Goal: Transaction & Acquisition: Purchase product/service

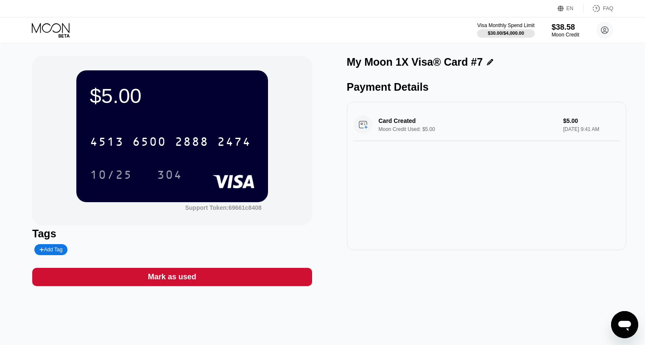
click at [58, 33] on icon at bounding box center [51, 30] width 39 height 15
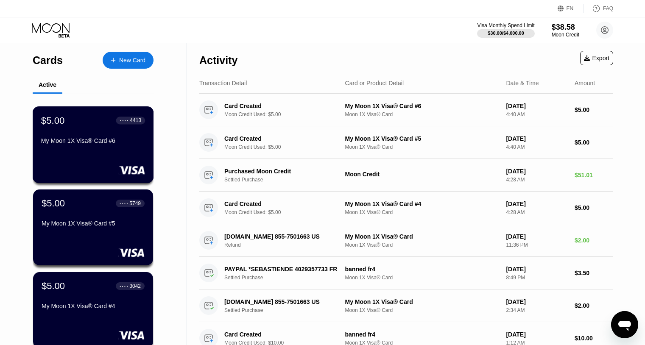
click at [110, 131] on div "$5.00 ● ● ● ● 4413 My Moon 1X Visa® Card #6" at bounding box center [93, 131] width 104 height 33
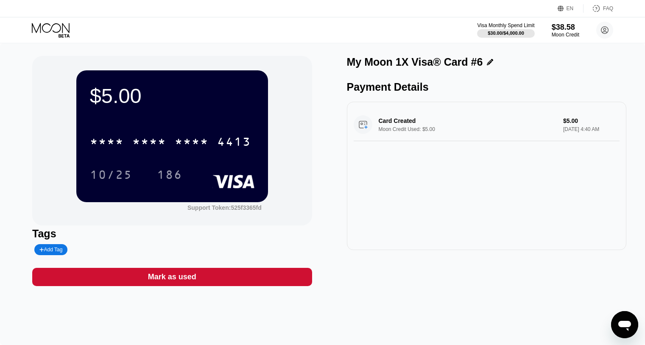
click at [62, 26] on icon at bounding box center [51, 28] width 38 height 10
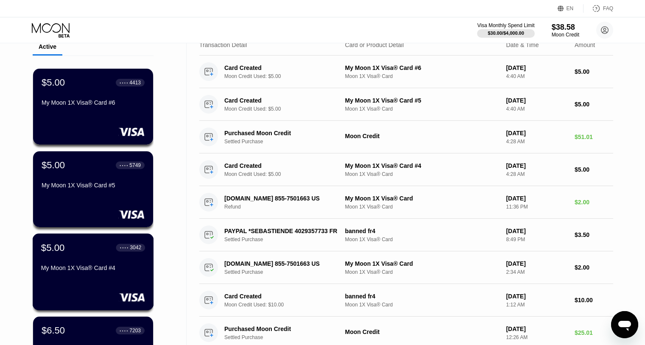
scroll to position [30, 0]
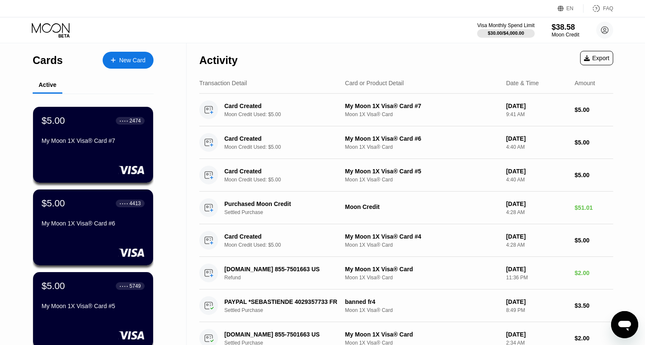
click at [137, 61] on div "New Card" at bounding box center [132, 60] width 26 height 7
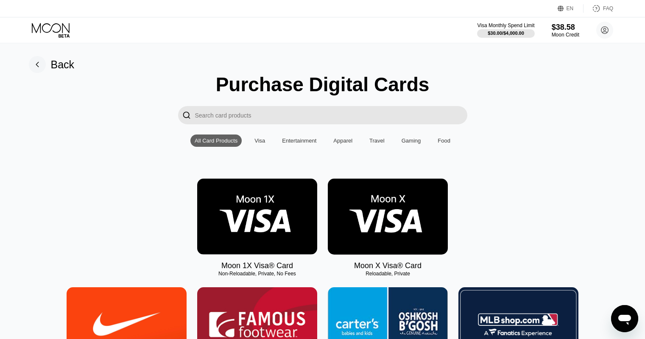
click at [288, 219] on img at bounding box center [257, 217] width 120 height 76
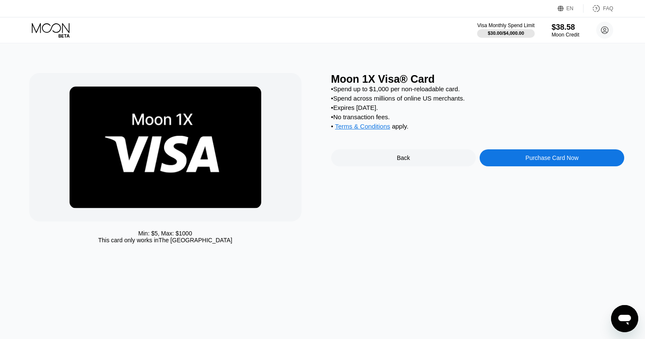
click at [486, 155] on div "Purchase Card Now" at bounding box center [552, 157] width 145 height 17
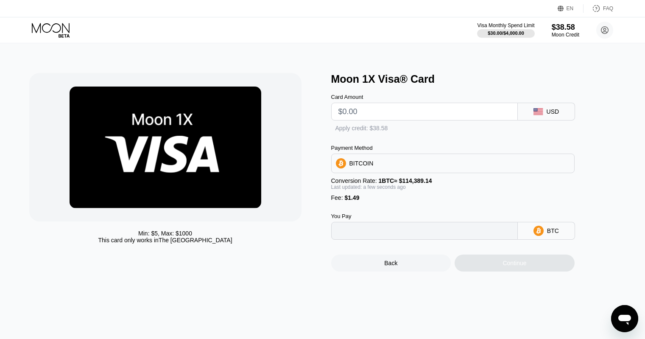
type input "0"
click at [425, 112] on input "text" at bounding box center [425, 111] width 172 height 17
click at [377, 131] on div "Apply credit: $38.58" at bounding box center [370, 128] width 53 height 7
click at [392, 120] on div at bounding box center [424, 112] width 187 height 18
click at [415, 114] on input "text" at bounding box center [425, 111] width 172 height 17
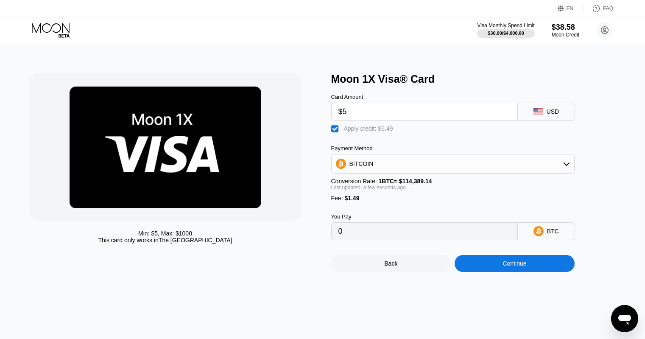
type input "$5"
click at [504, 262] on div "Continue" at bounding box center [515, 263] width 24 height 7
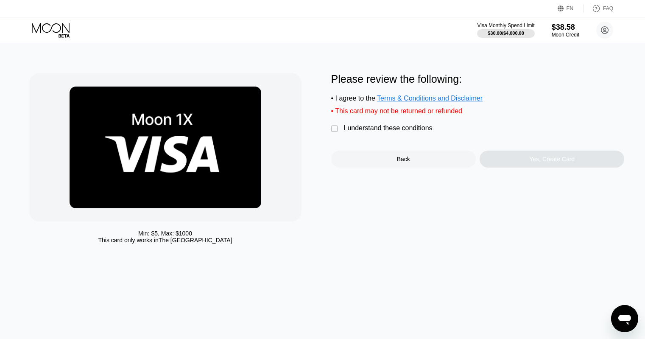
click at [425, 131] on div "I understand these conditions" at bounding box center [388, 128] width 89 height 8
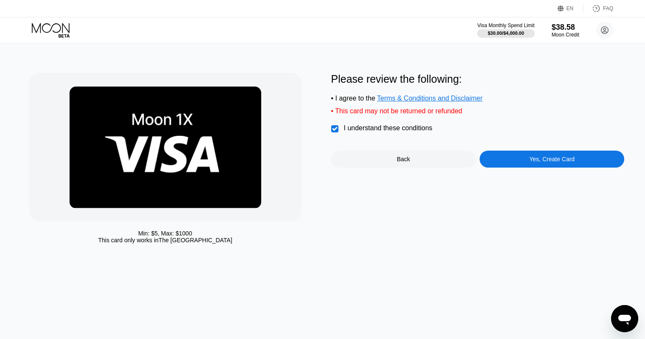
click at [485, 140] on div "Please review the following: • I agree to the Terms & Conditions and Disclaimer…" at bounding box center [478, 120] width 294 height 95
click at [485, 151] on div "Please review the following: • I agree to the Terms & Conditions and Disclaimer…" at bounding box center [478, 120] width 294 height 95
click at [496, 162] on div "Yes, Create Card" at bounding box center [552, 159] width 145 height 17
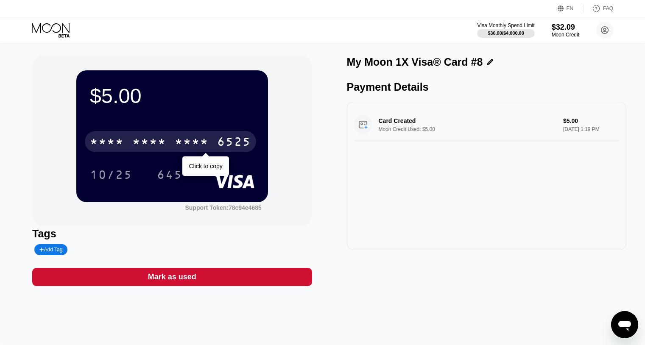
click at [168, 134] on div "* * * * * * * * * * * * 6525" at bounding box center [170, 141] width 171 height 21
